Goal: Use online tool/utility

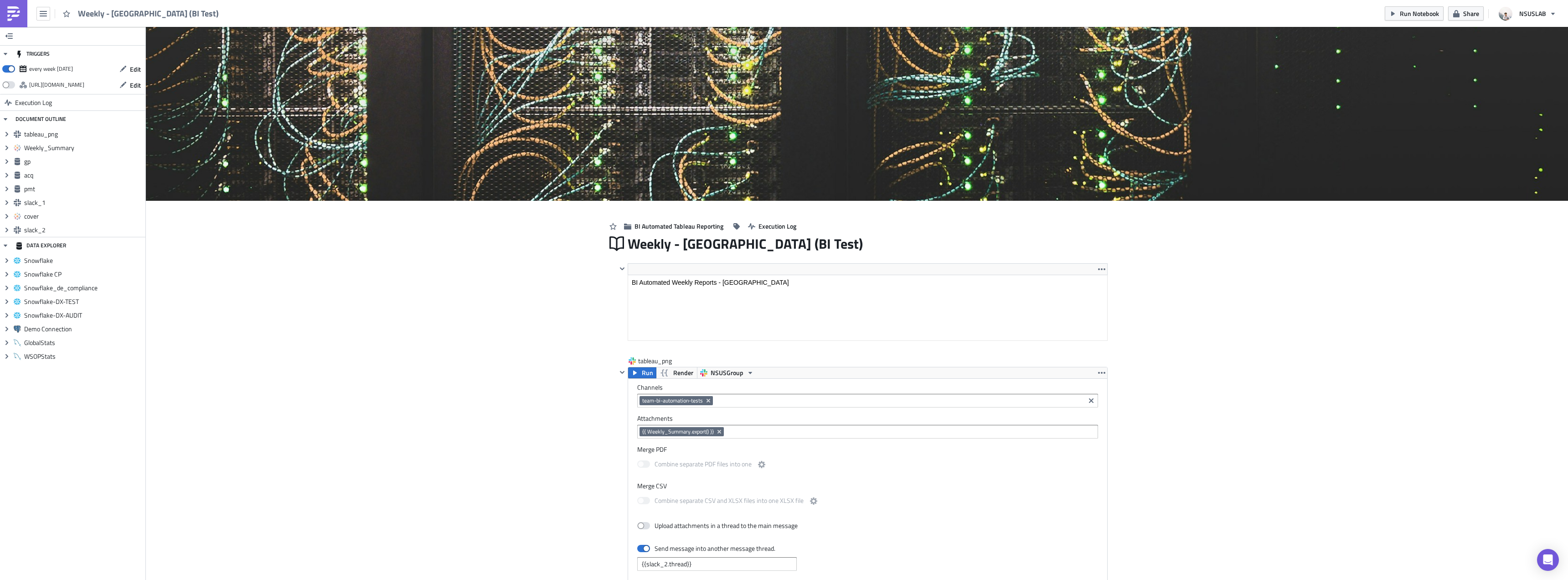
click at [1411, 5] on div "Run Notebook Share NSUSLAB" at bounding box center [1473, 13] width 177 height 27
click at [1410, 13] on span "Run Notebook" at bounding box center [1420, 14] width 39 height 10
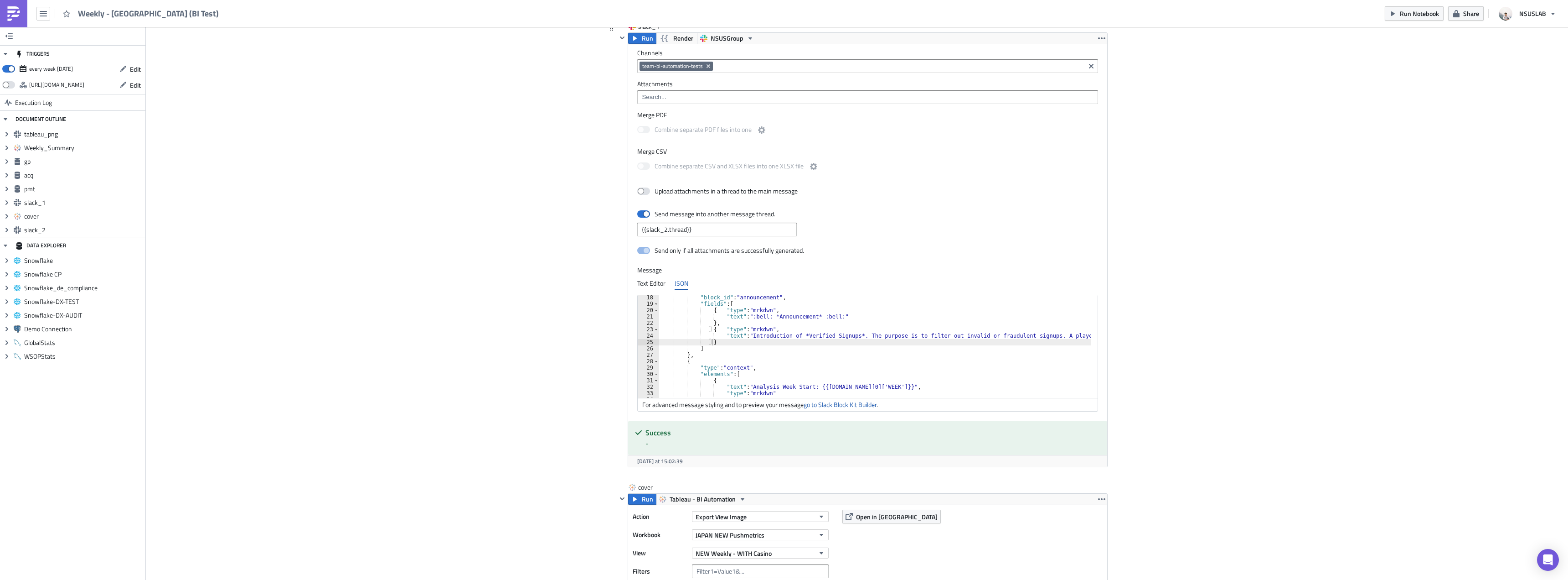
scroll to position [83, 0]
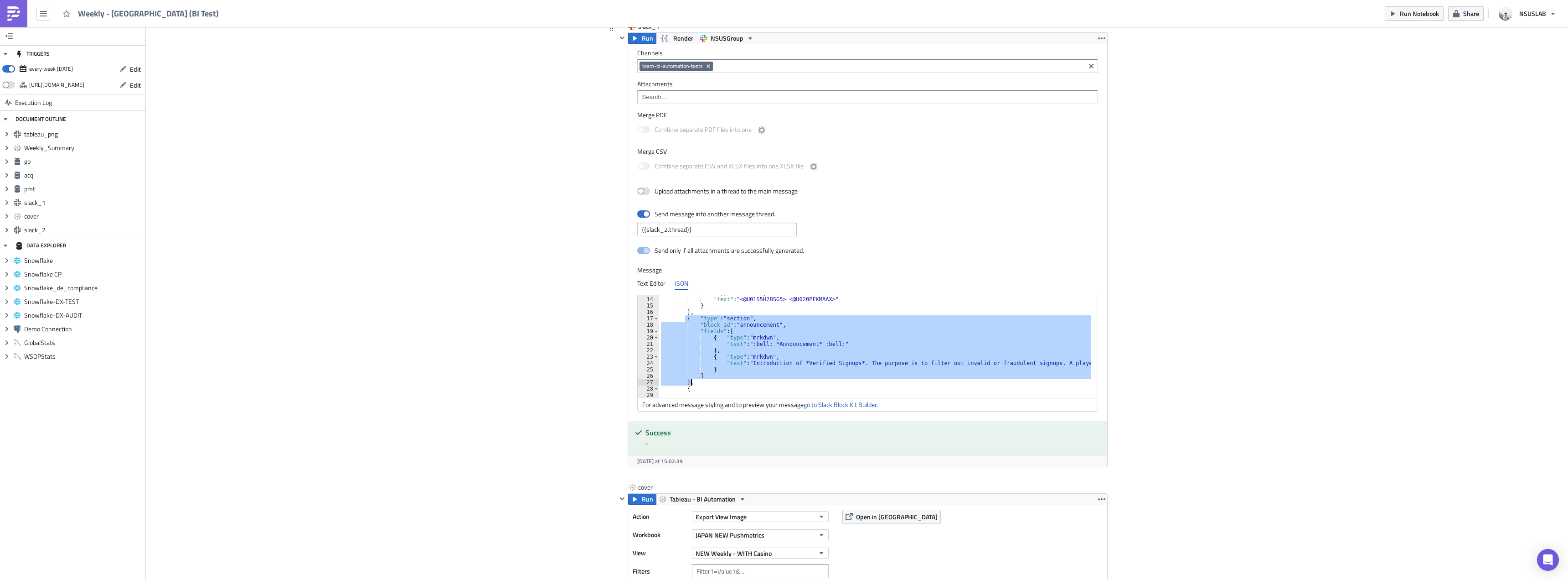
drag, startPoint x: 681, startPoint y: 319, endPoint x: 694, endPoint y: 383, distance: 65.3
click at [694, 383] on div ""type" : "mrkdwn" , "text" : "<@U01S5H2BSG5> <@U020PFKMAAX>" } } , { "type" : "…" at bounding box center [1129, 344] width 939 height 108
click at [714, 384] on div ""type" : "mrkdwn" , "text" : "<@U01S5H2BSG5> <@U020PFKMAAX>" } } , { "type" : "…" at bounding box center [874, 346] width 431 height 102
type textarea "},"
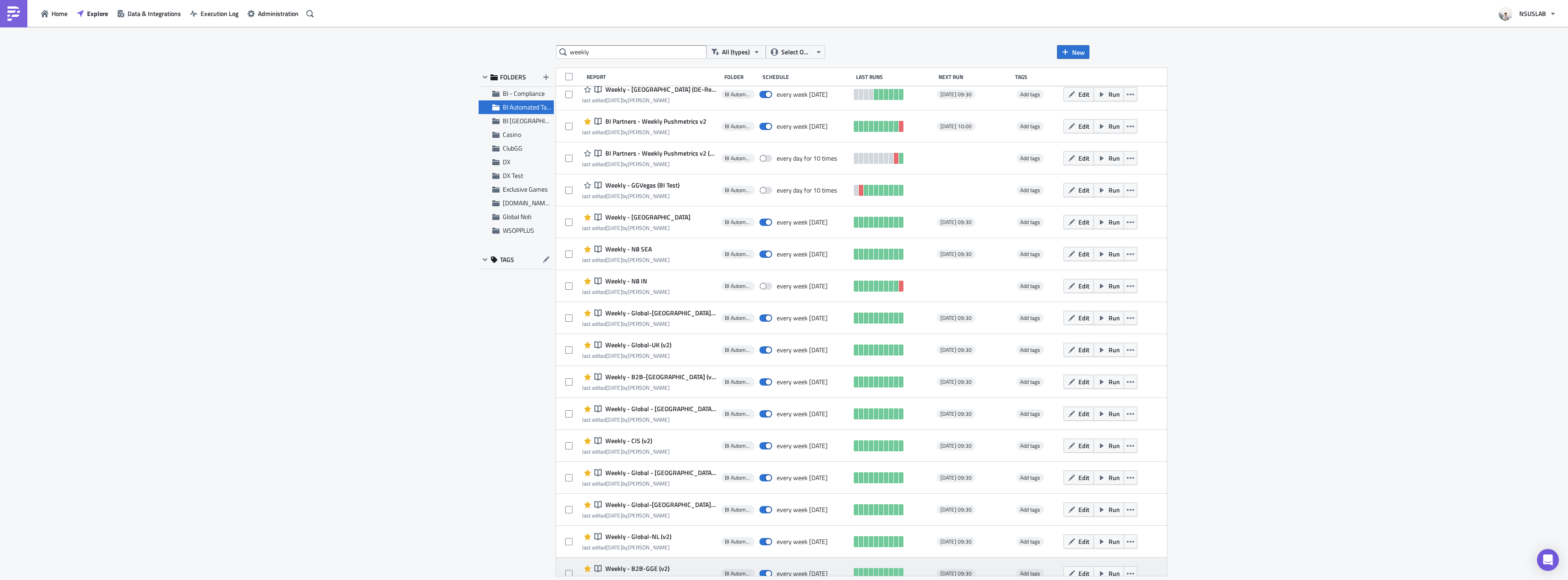
scroll to position [58, 0]
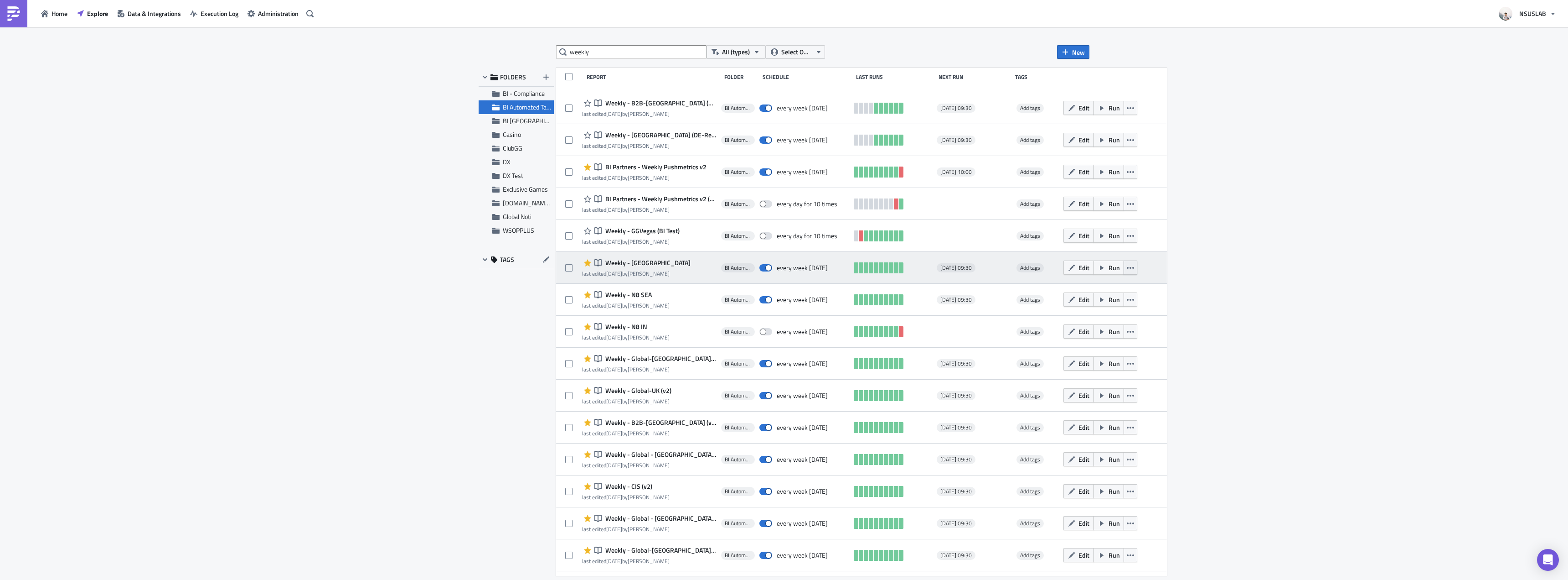
click at [1127, 268] on icon "button" at bounding box center [1130, 267] width 7 height 2
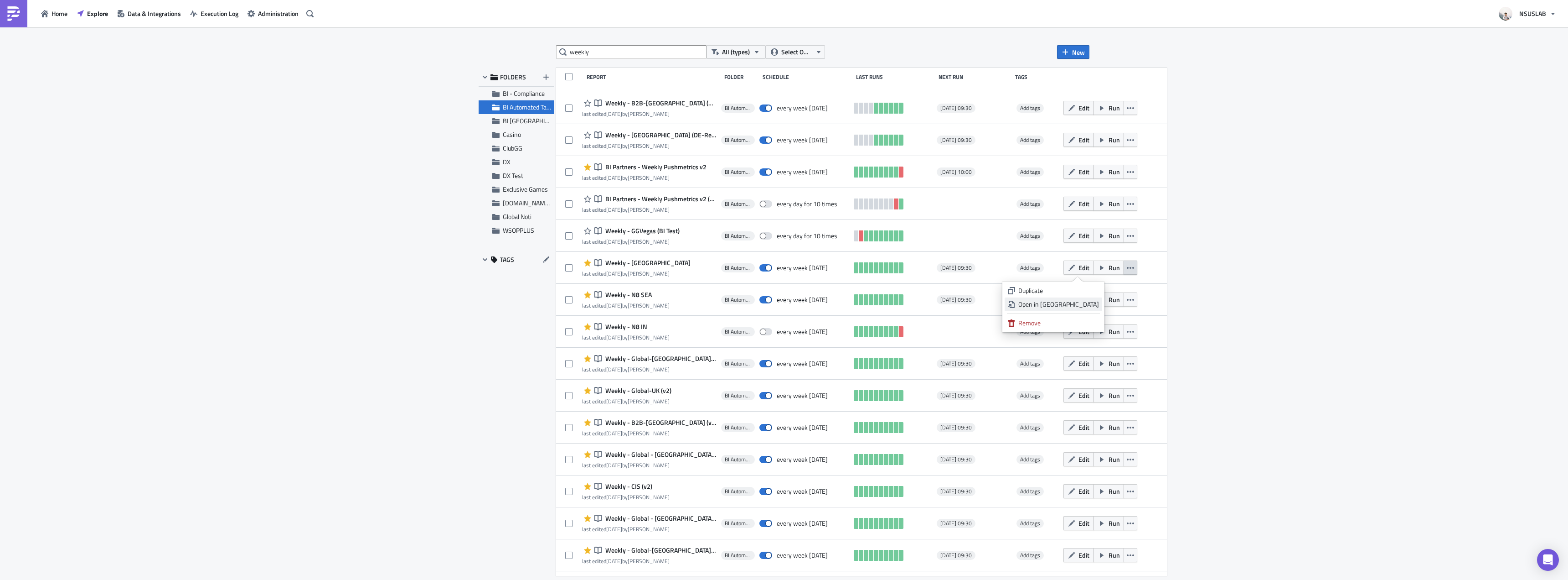
click at [1092, 308] on div "Open in New Tab" at bounding box center [1058, 304] width 81 height 9
click at [443, 171] on div "weekly All (types) Select Owner New FOLDERS BI - Compliance BI Automated Tablea…" at bounding box center [784, 304] width 1568 height 554
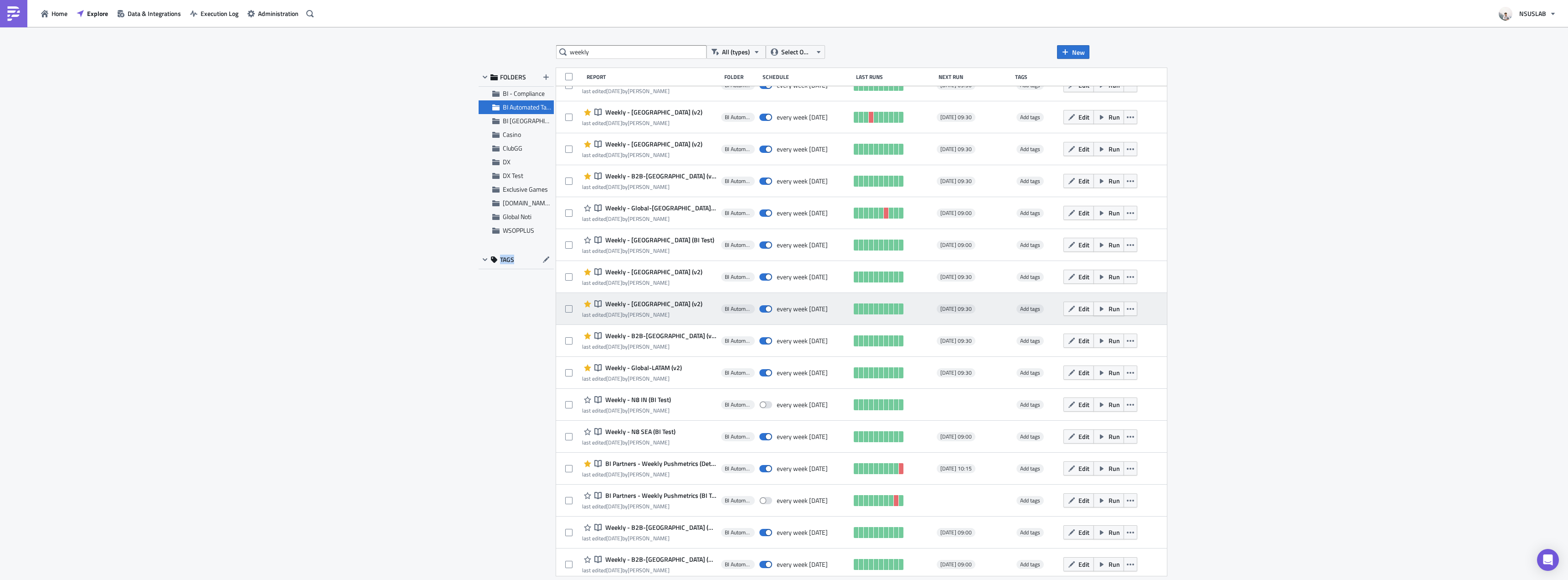
scroll to position [593, 0]
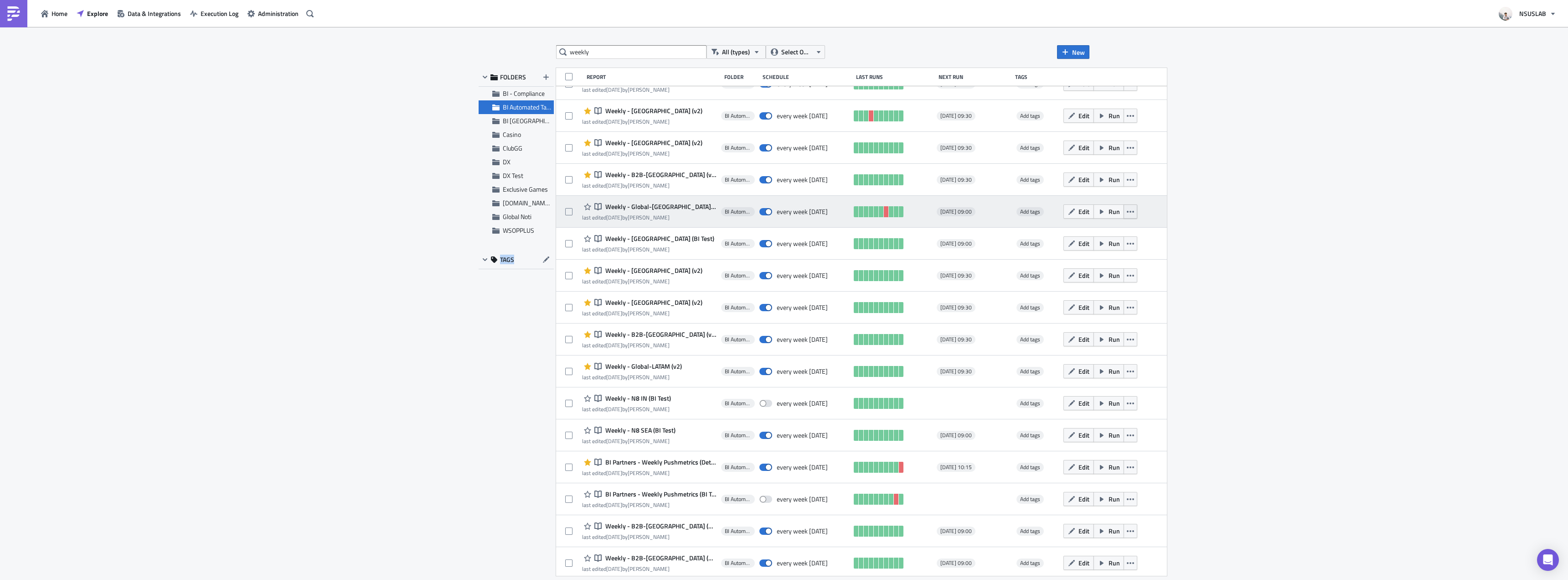
click at [1124, 216] on button "button" at bounding box center [1131, 211] width 14 height 14
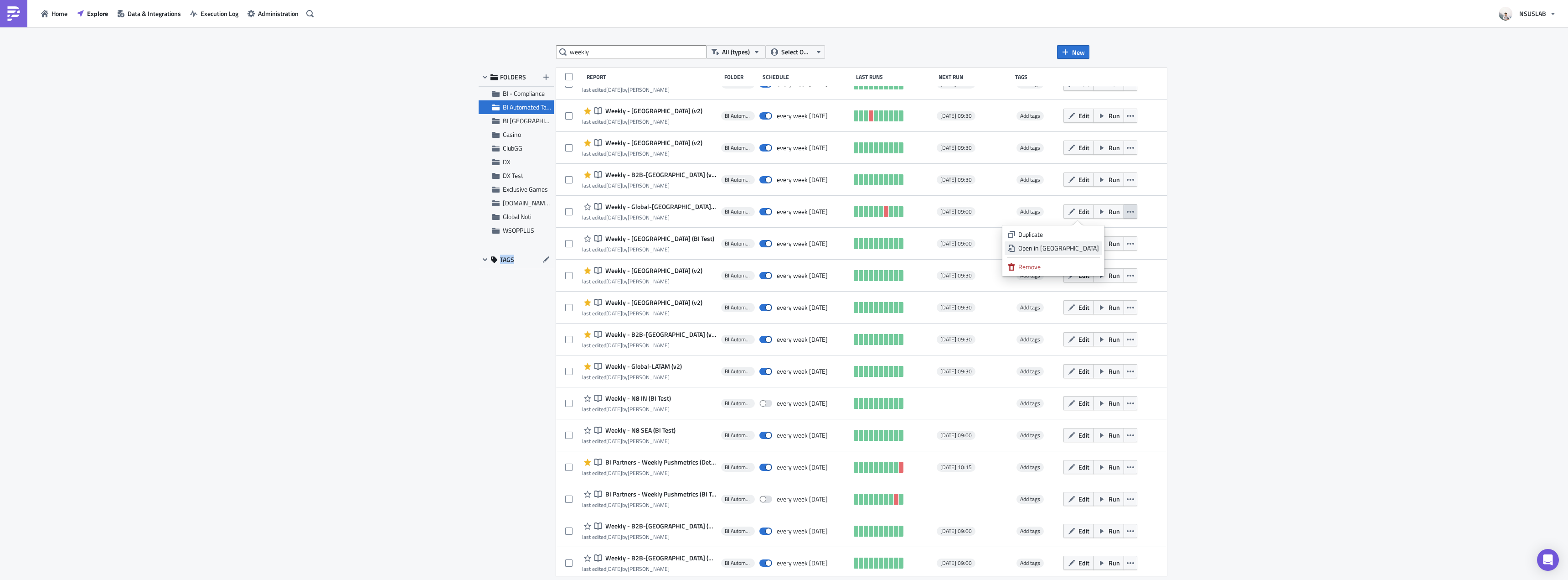
click at [1095, 252] on div "Open in New Tab" at bounding box center [1058, 248] width 81 height 9
click at [1400, 186] on div "weekly All (types) Select Owner New FOLDERS BI - Compliance BI Automated Tablea…" at bounding box center [784, 304] width 1568 height 554
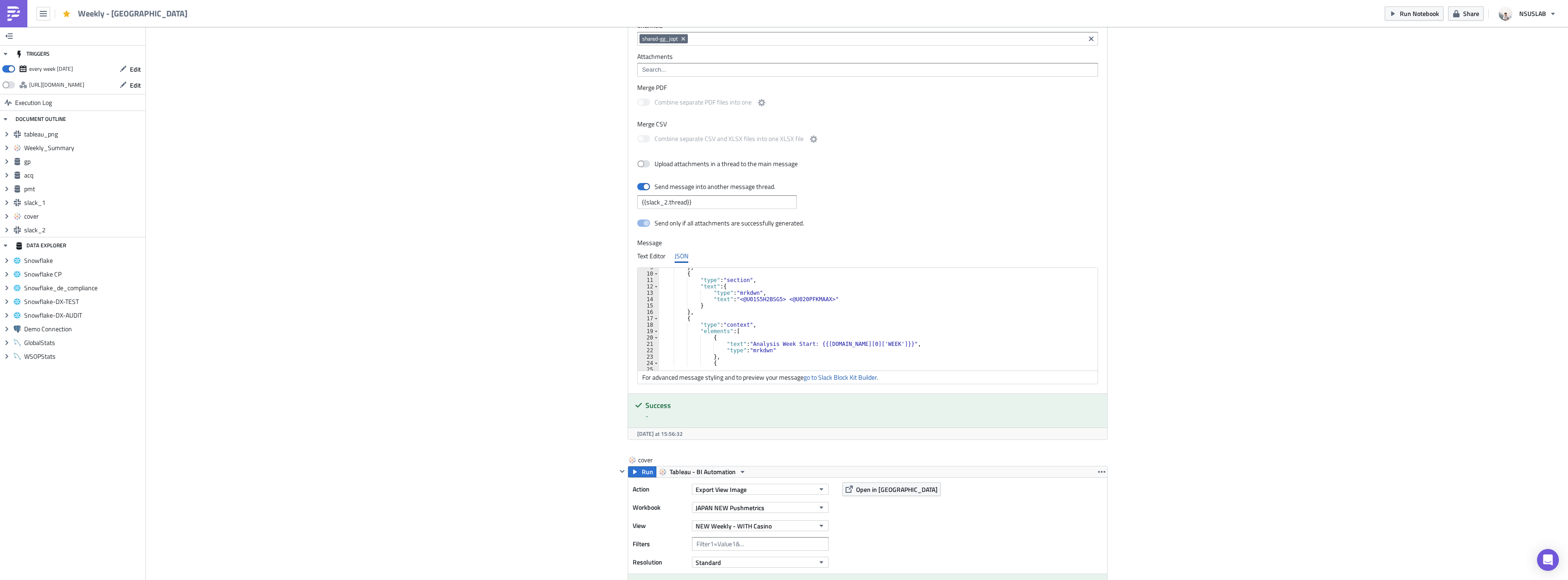
scroll to position [55, 0]
type textarea "},"
click at [719, 315] on div "} , { "type" : "section" , "text" : { "type" : "mrkdwn" , "text" : "<@U01S5H2BS…" at bounding box center [875, 319] width 433 height 108
paste textarea "},"
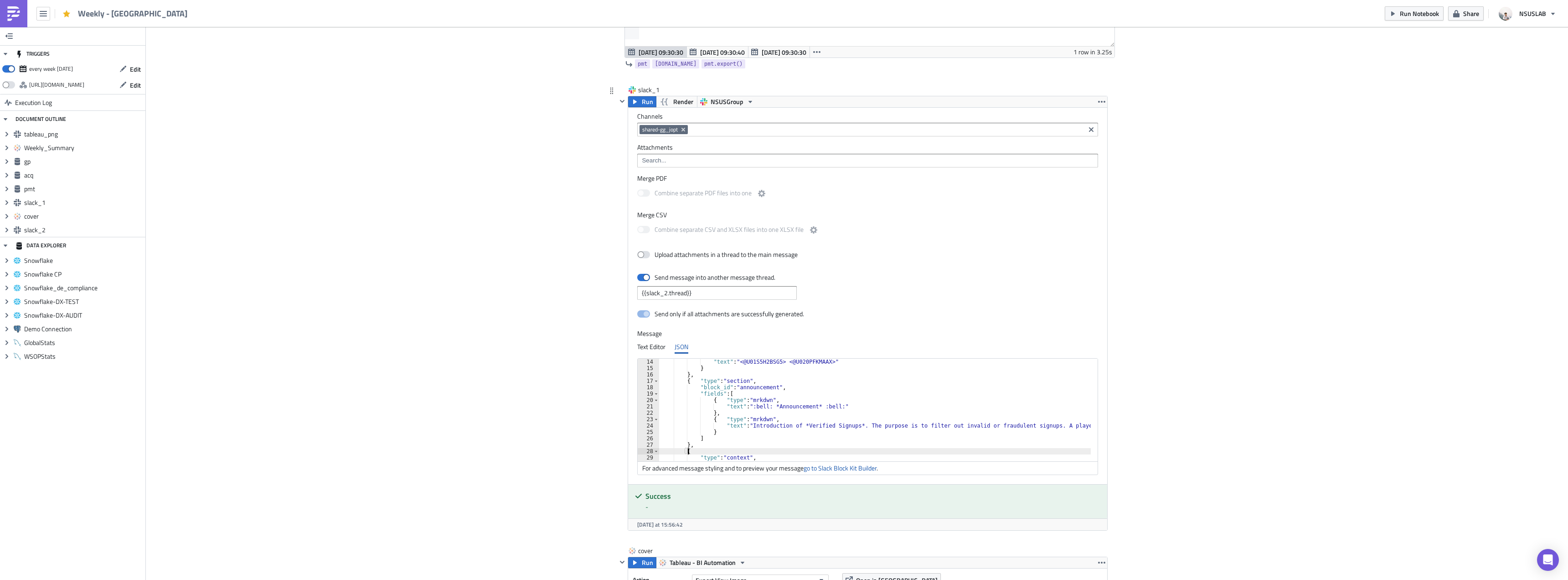
scroll to position [1643, 0]
type textarea "{"
click at [832, 468] on link "go to Slack Block Kit Builder" at bounding box center [840, 468] width 73 height 10
